Goal: Information Seeking & Learning: Learn about a topic

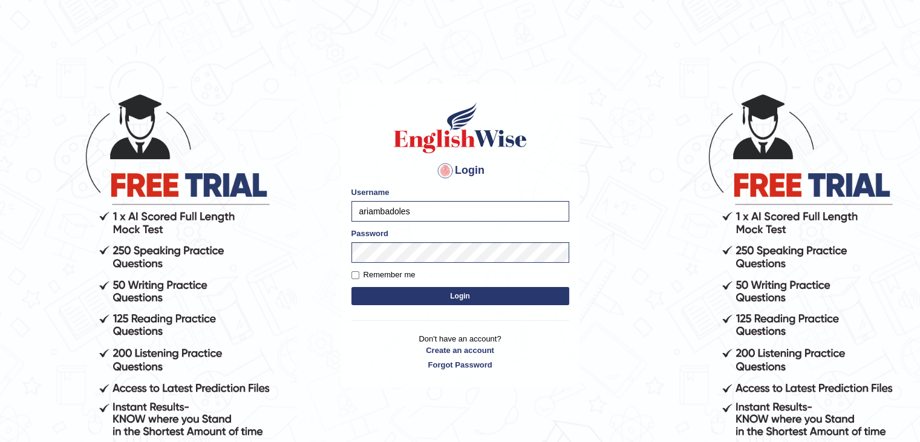
click at [538, 299] on button "Login" at bounding box center [460, 296] width 218 height 18
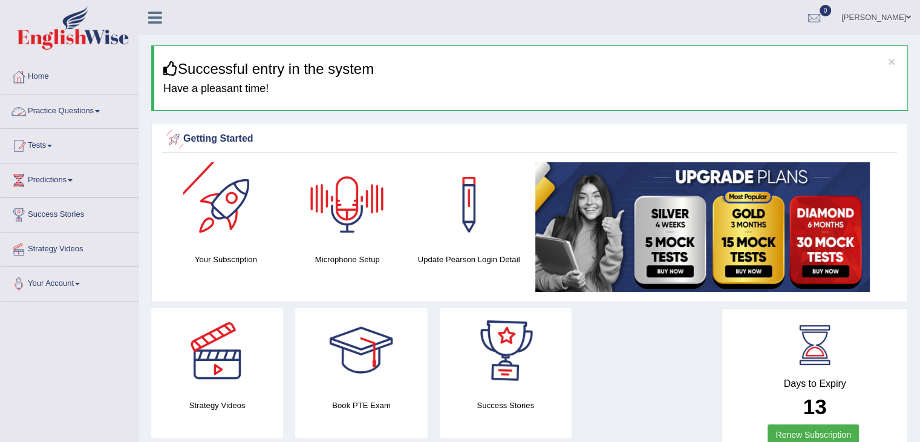
click at [71, 109] on link "Practice Questions" at bounding box center [70, 109] width 138 height 30
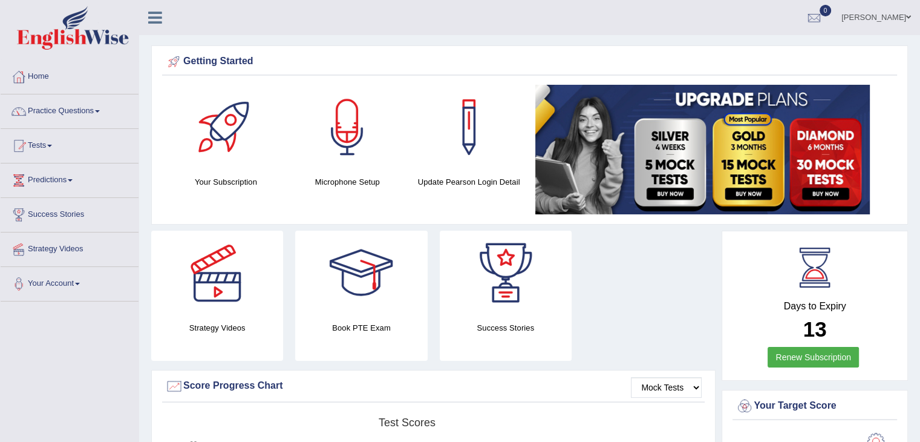
click at [82, 114] on link "Practice Questions" at bounding box center [70, 109] width 138 height 30
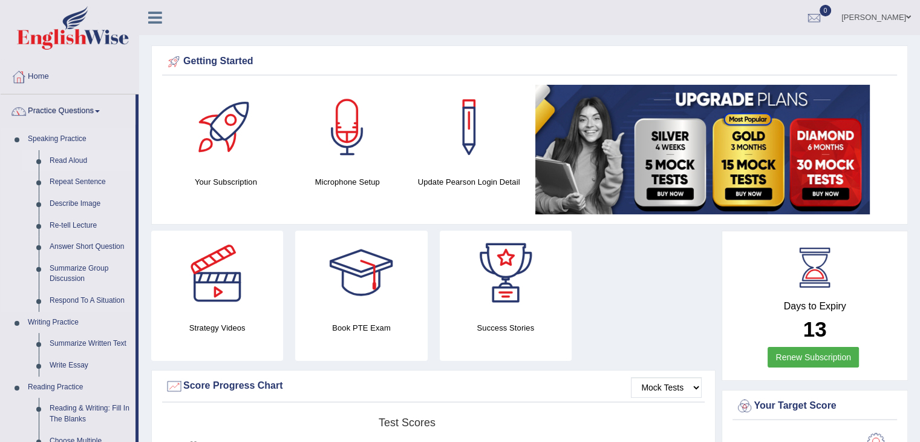
click at [78, 158] on link "Read Aloud" at bounding box center [89, 161] width 91 height 22
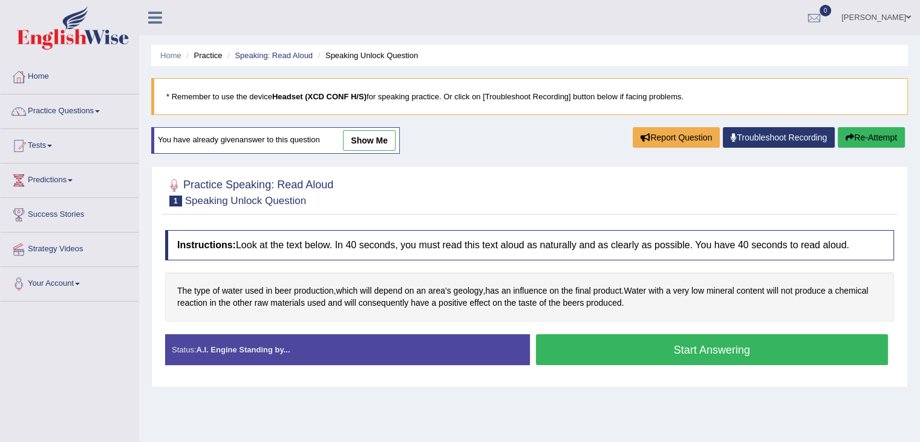
click at [750, 358] on button "Start Answering" at bounding box center [712, 349] width 353 height 31
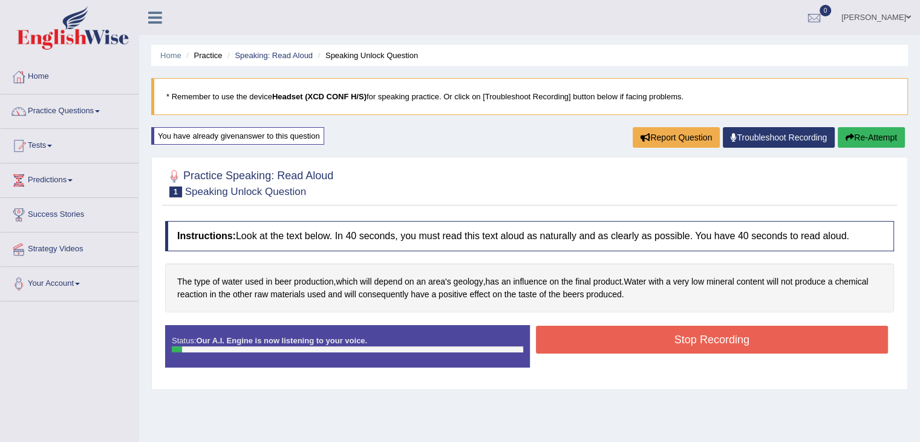
click at [714, 344] on button "Stop Recording" at bounding box center [712, 339] width 353 height 28
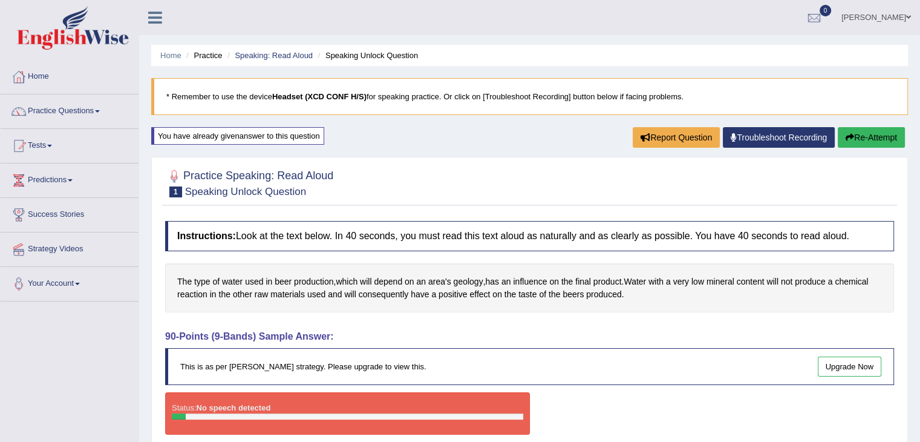
drag, startPoint x: 223, startPoint y: 283, endPoint x: 627, endPoint y: 311, distance: 405.1
click at [627, 310] on div "Instructions: Look at the text below. In 40 seconds, you must read this text al…" at bounding box center [529, 332] width 735 height 235
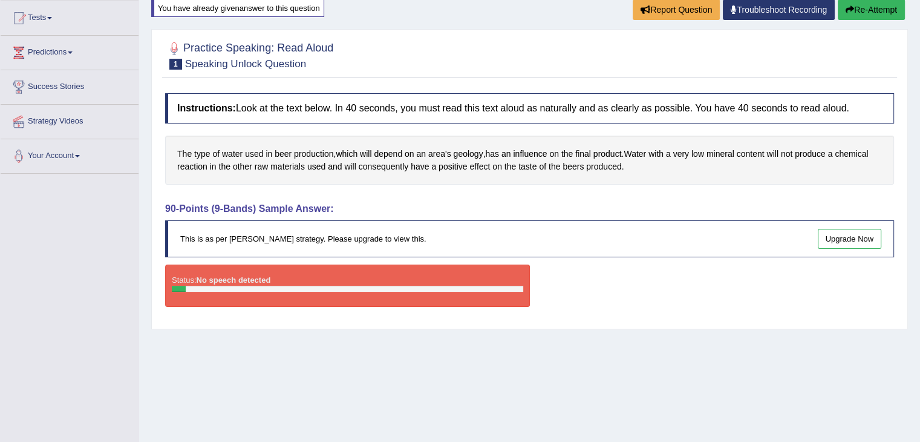
scroll to position [194, 0]
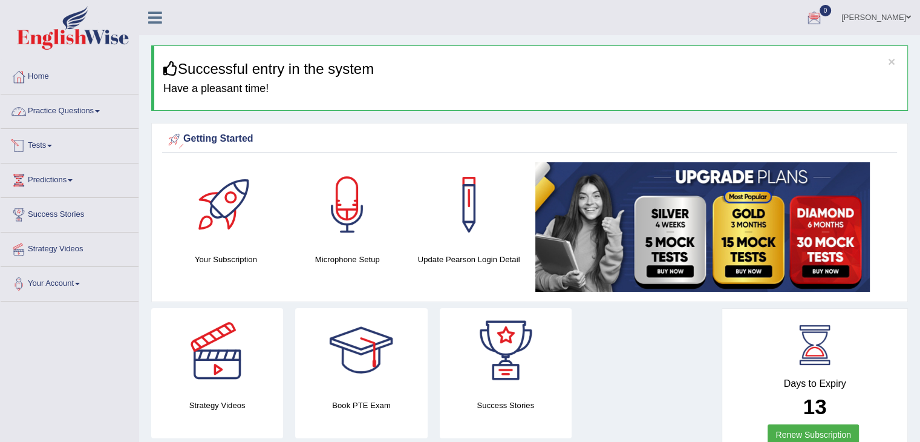
click at [77, 115] on link "Practice Questions" at bounding box center [70, 109] width 138 height 30
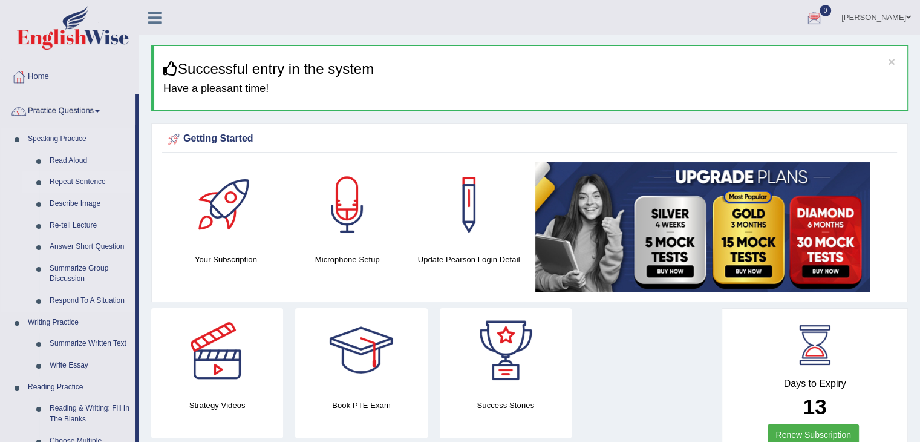
click at [65, 183] on link "Repeat Sentence" at bounding box center [89, 182] width 91 height 22
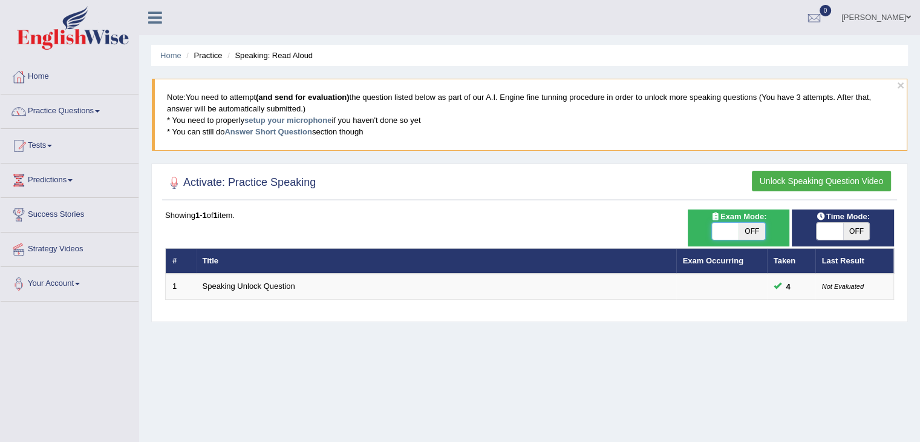
click at [721, 228] on span at bounding box center [725, 231] width 27 height 17
checkbox input "true"
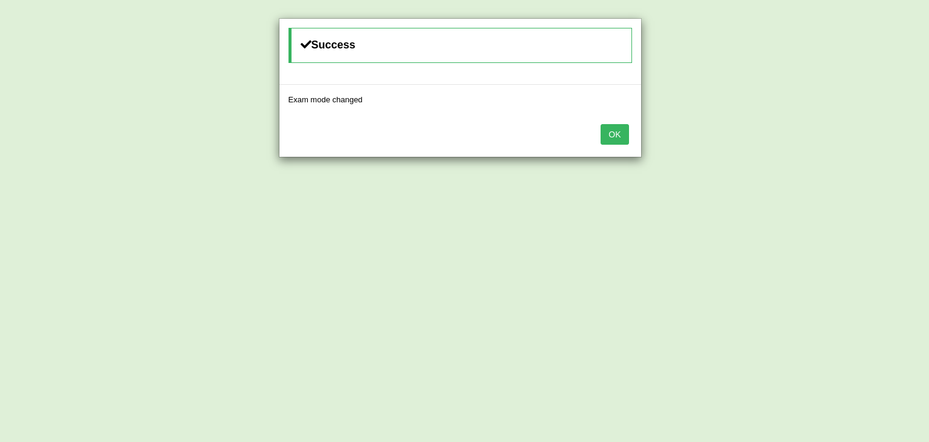
click at [618, 133] on button "OK" at bounding box center [615, 134] width 28 height 21
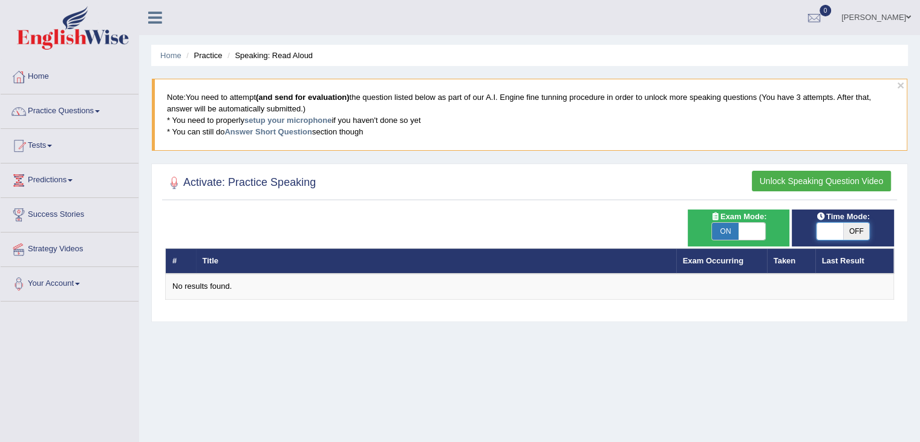
click at [835, 233] on span at bounding box center [830, 231] width 27 height 17
checkbox input "true"
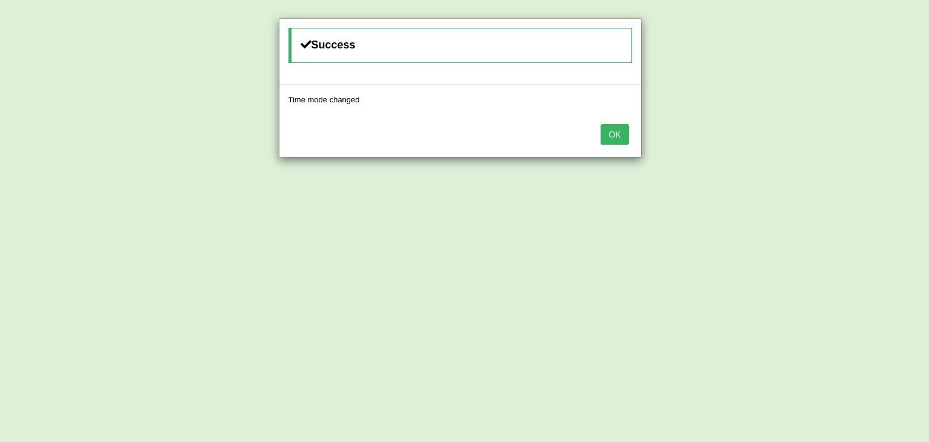
click at [613, 131] on button "OK" at bounding box center [615, 134] width 28 height 21
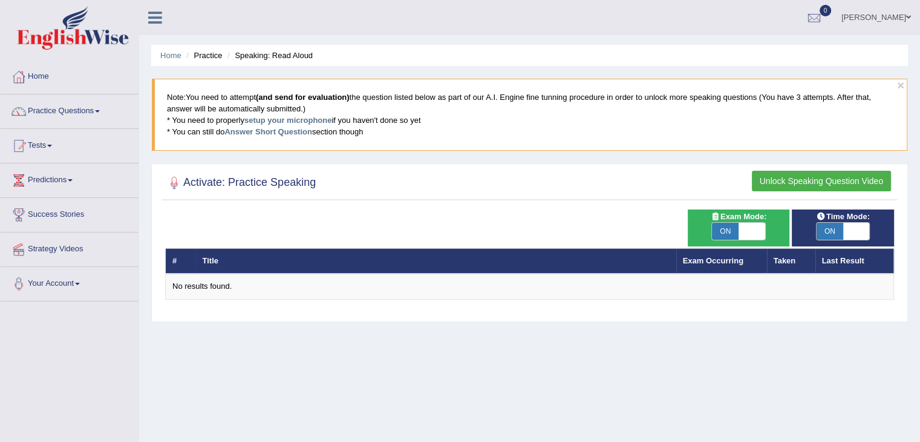
click at [782, 175] on button "Unlock Speaking Question Video" at bounding box center [821, 181] width 139 height 21
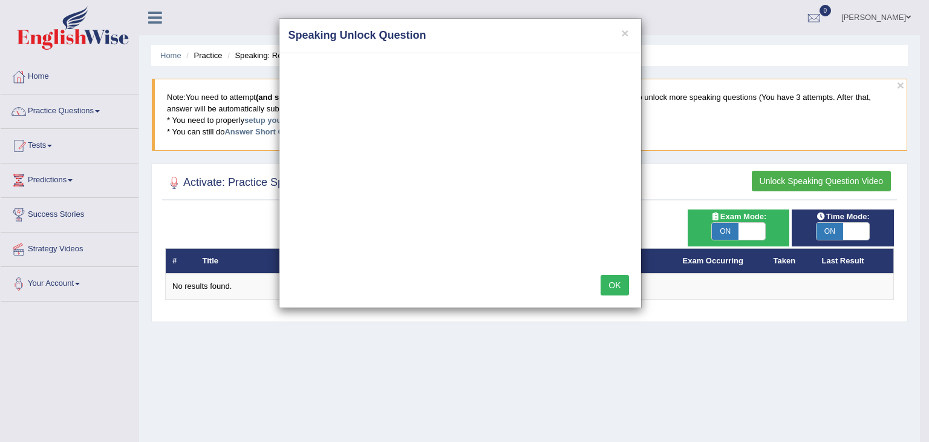
click at [615, 283] on button "OK" at bounding box center [615, 285] width 28 height 21
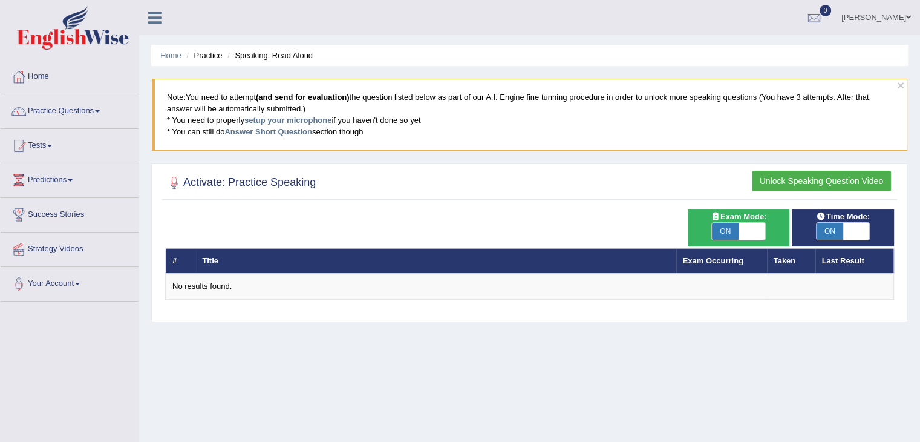
click at [750, 227] on span at bounding box center [752, 231] width 27 height 17
checkbox input "false"
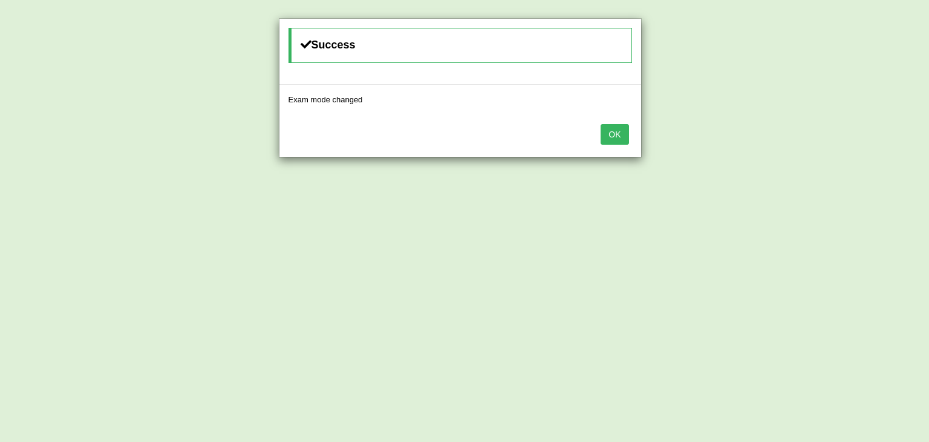
click at [608, 139] on button "OK" at bounding box center [615, 134] width 28 height 21
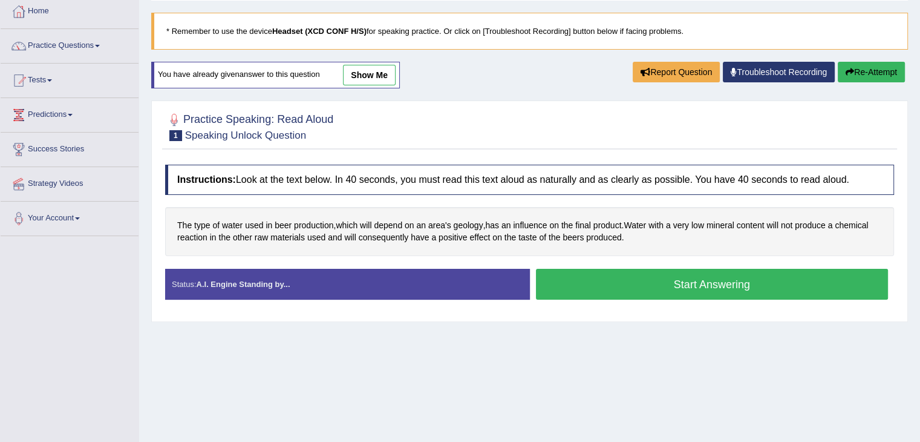
scroll to position [60, 0]
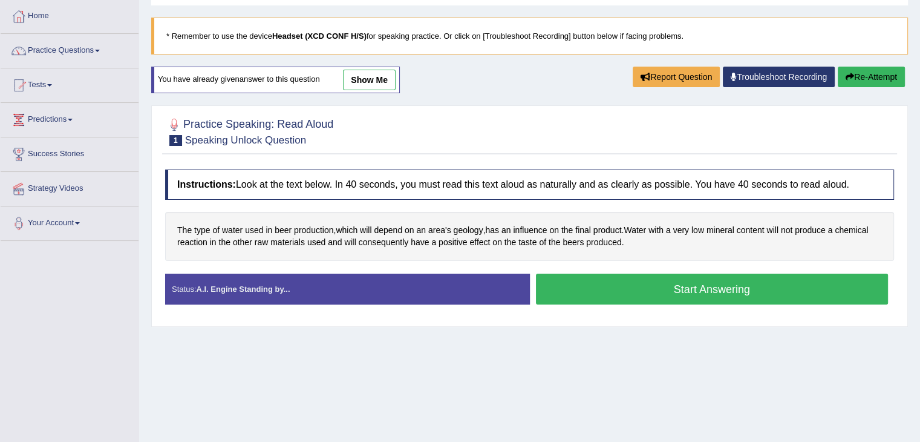
click at [717, 296] on button "Start Answering" at bounding box center [712, 288] width 353 height 31
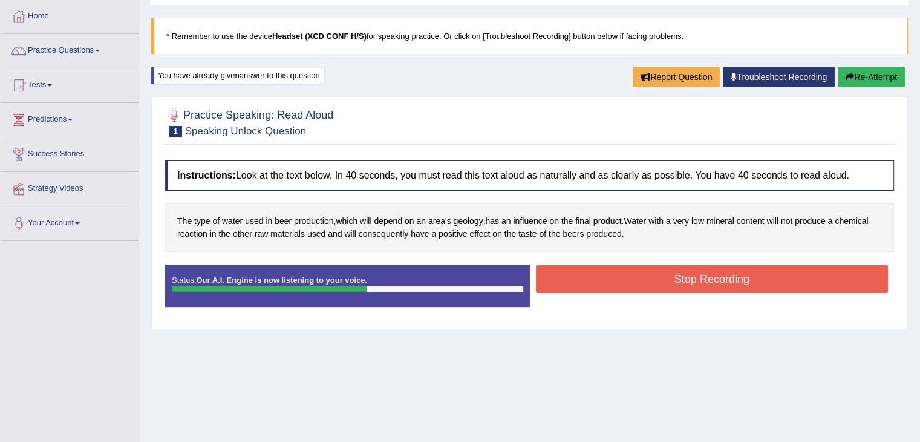
click at [726, 278] on button "Stop Recording" at bounding box center [712, 279] width 353 height 28
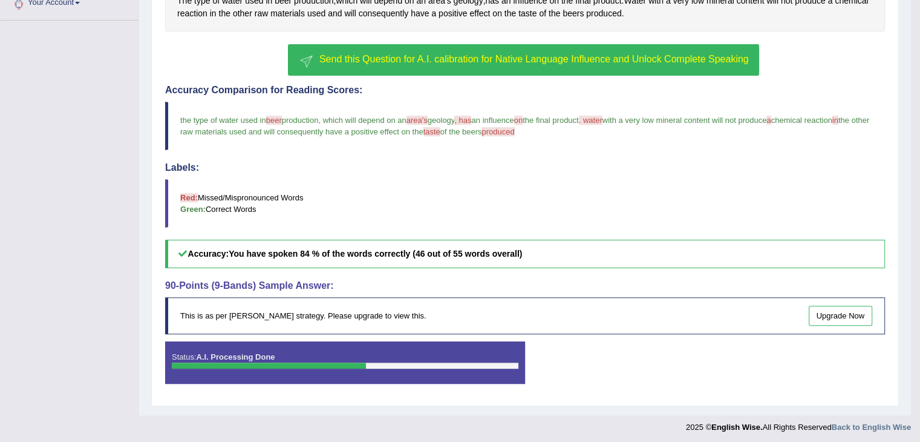
scroll to position [281, 0]
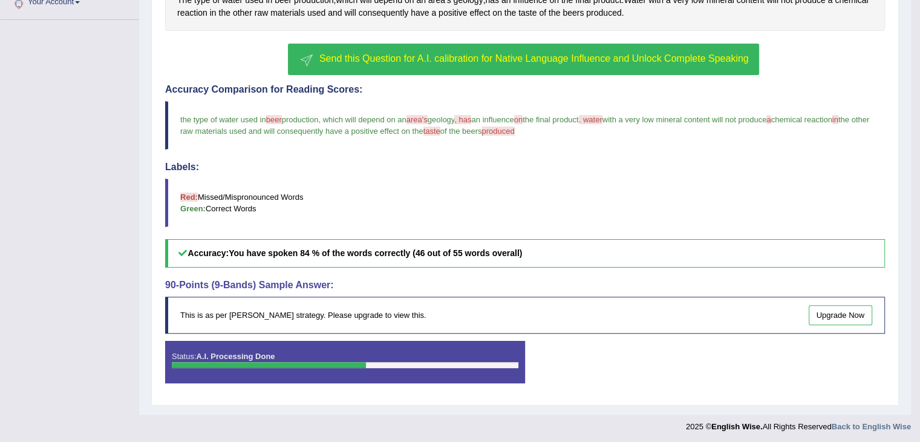
click at [852, 309] on link "Upgrade Now" at bounding box center [841, 315] width 64 height 20
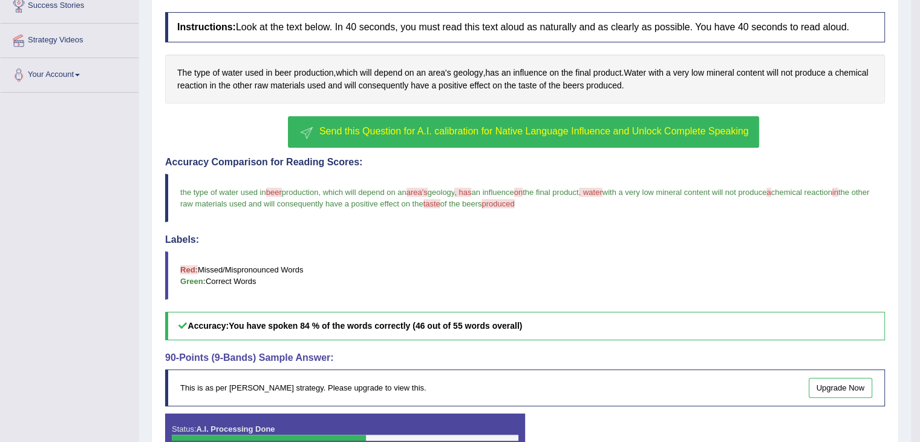
scroll to position [0, 0]
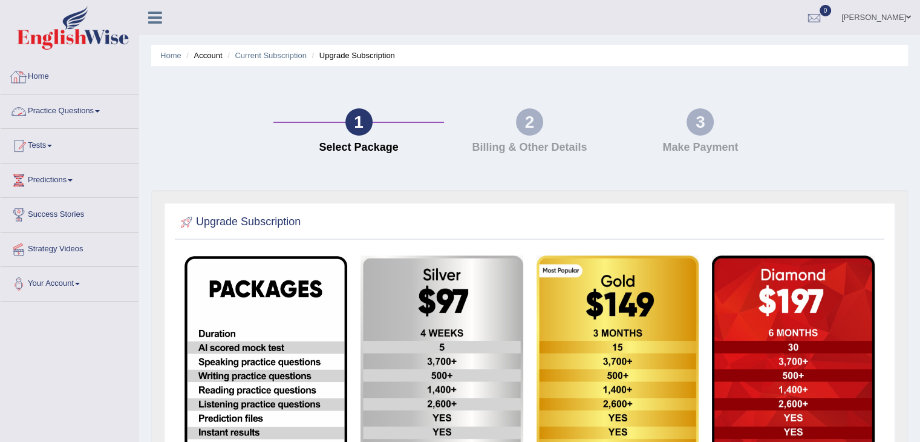
click at [46, 72] on link "Home" at bounding box center [70, 75] width 138 height 30
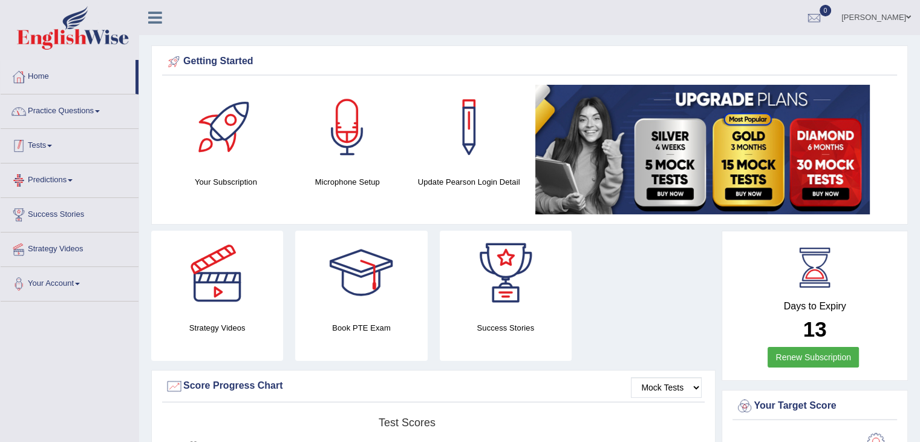
click at [61, 118] on link "Practice Questions" at bounding box center [70, 109] width 138 height 30
